Goal: Information Seeking & Learning: Understand process/instructions

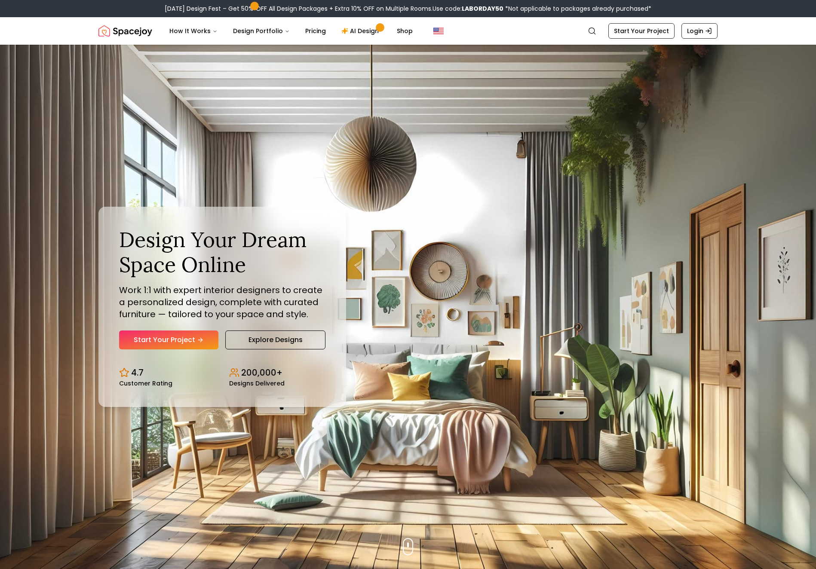
click at [203, 8] on div "Labor Day Design Fest – Get 50% OFF All Design Packages + Extra 10% OFF on Mult…" at bounding box center [408, 8] width 487 height 9
drag, startPoint x: 300, startPoint y: 4, endPoint x: 412, endPoint y: 16, distance: 112.9
click at [412, 16] on div "Labor Day Design Fest – Get 50% OFF All Design Packages + Extra 10% OFF on Mult…" at bounding box center [408, 8] width 816 height 17
drag, startPoint x: 412, startPoint y: 16, endPoint x: 355, endPoint y: 28, distance: 58.3
click at [355, 28] on link "AI Design" at bounding box center [362, 30] width 54 height 17
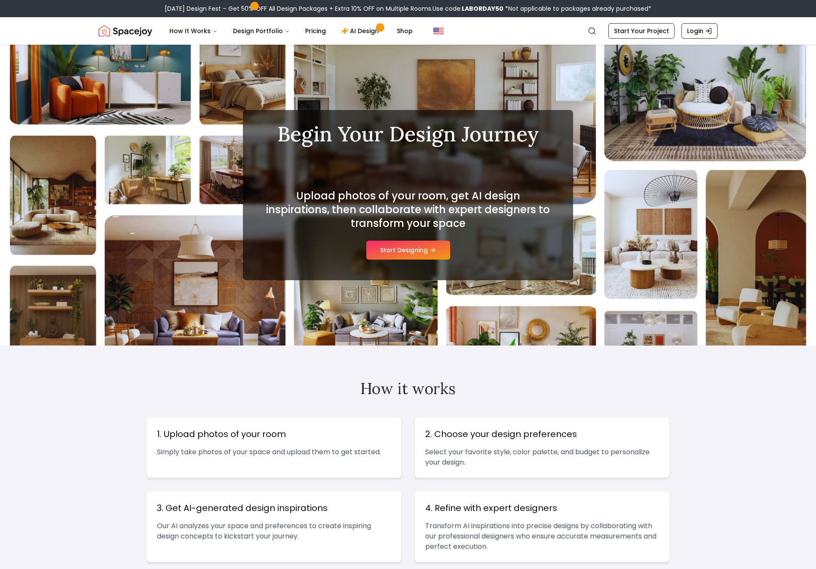
click at [191, 21] on nav "Spacejoy Search How It Works Design Portfolio Pricing AI Design Shop Search Sta…" at bounding box center [407, 31] width 619 height 28
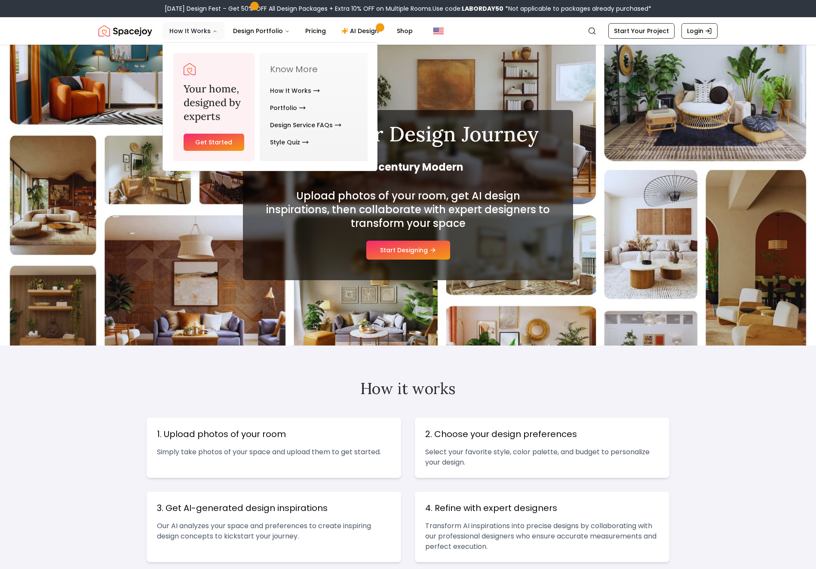
click at [193, 31] on button "How It Works" at bounding box center [194, 30] width 62 height 17
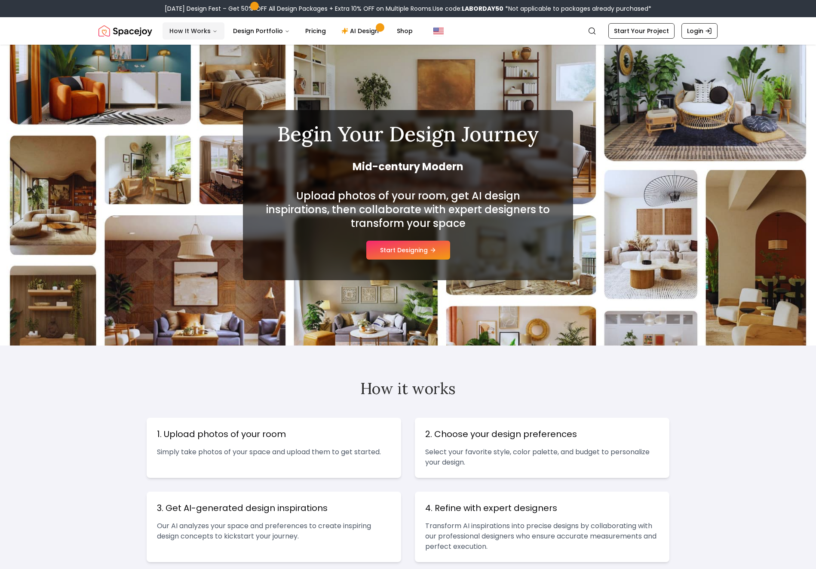
click at [193, 31] on button "How It Works" at bounding box center [194, 30] width 62 height 17
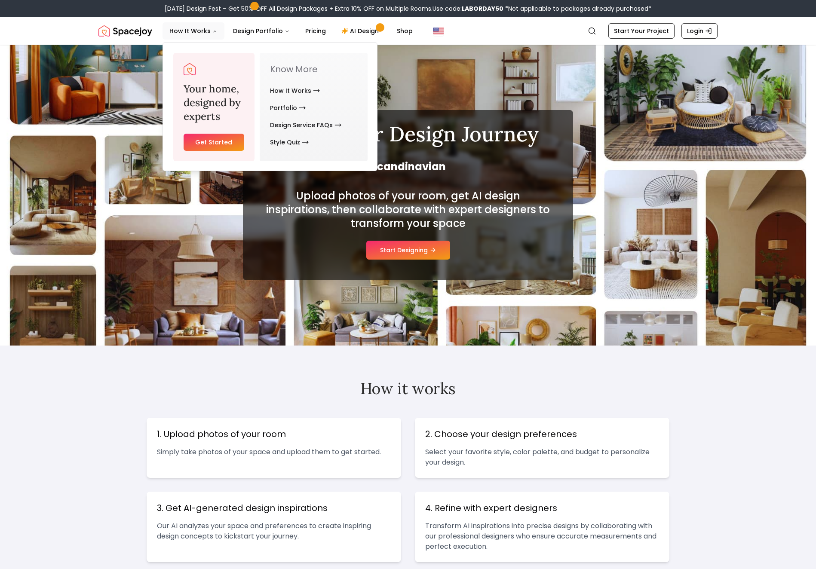
click at [227, 132] on div "Your home, designed by experts Get Started" at bounding box center [213, 107] width 81 height 108
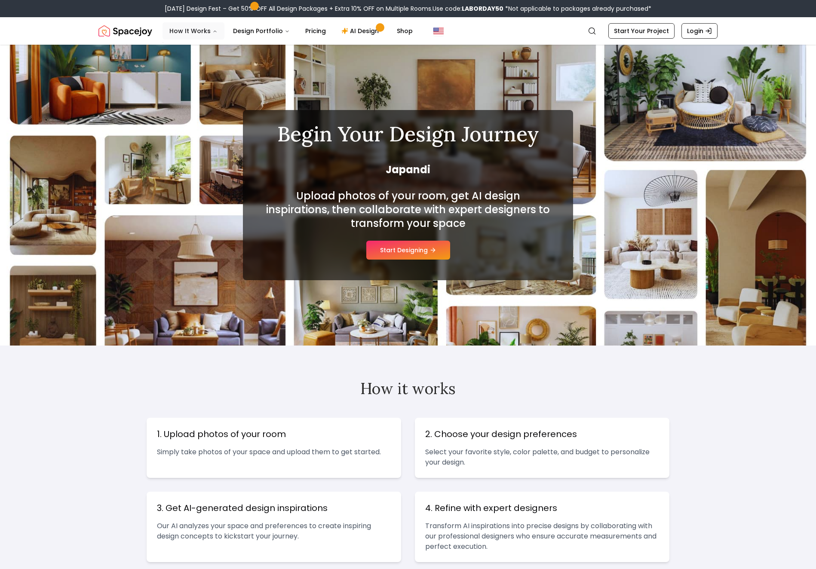
click at [192, 35] on button "How It Works" at bounding box center [194, 30] width 62 height 17
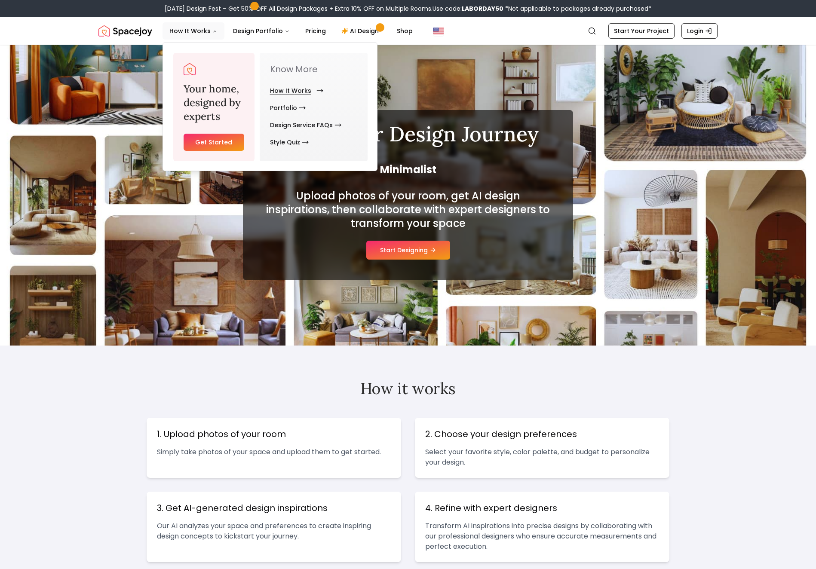
click at [292, 89] on link "How It Works" at bounding box center [295, 90] width 50 height 17
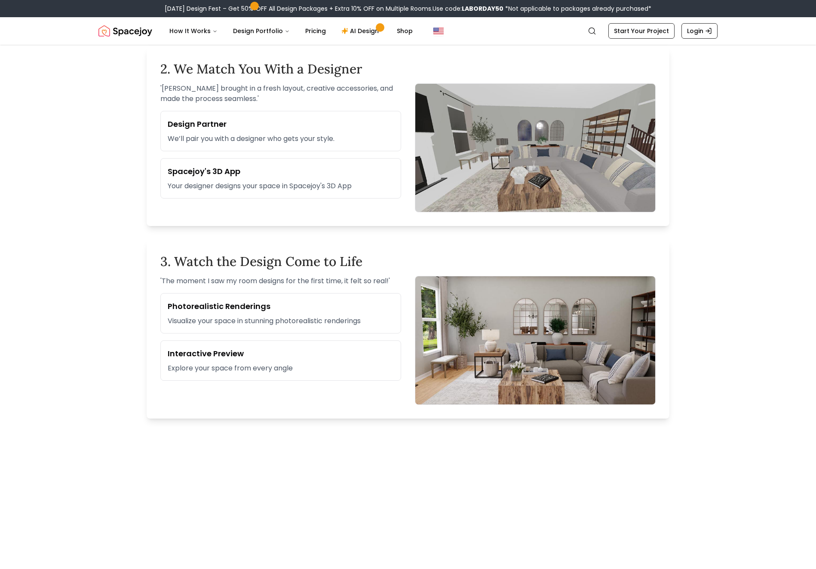
scroll to position [301, 0]
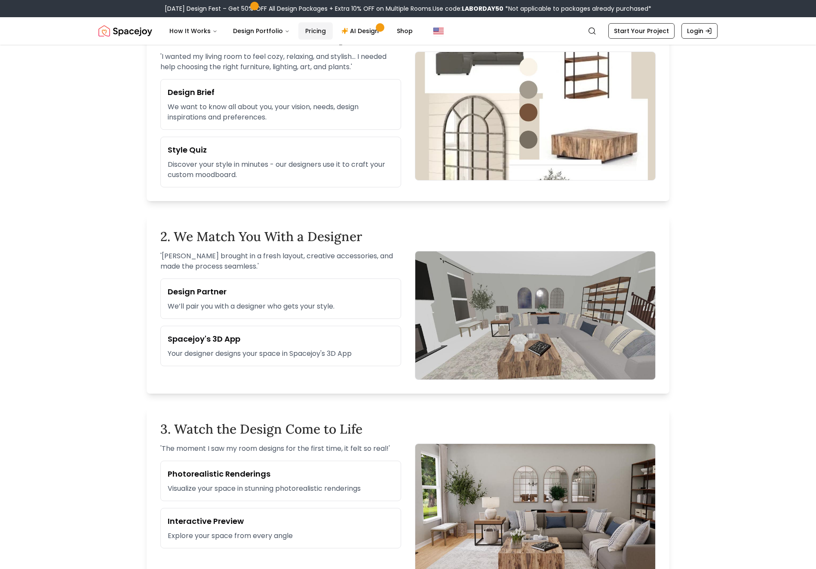
click at [307, 31] on link "Pricing" at bounding box center [315, 30] width 34 height 17
